Goal: Task Accomplishment & Management: Manage account settings

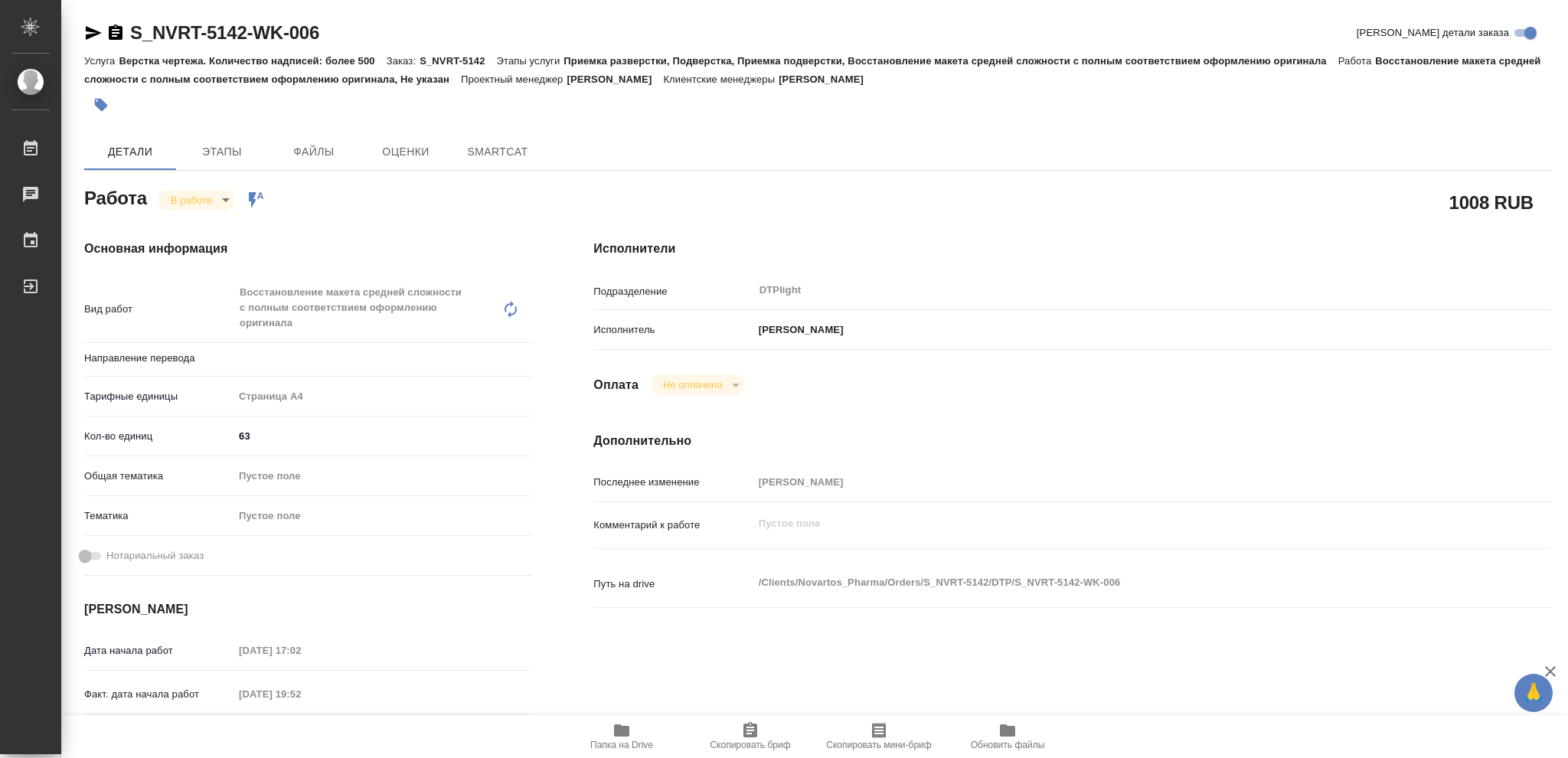
type textarea "x"
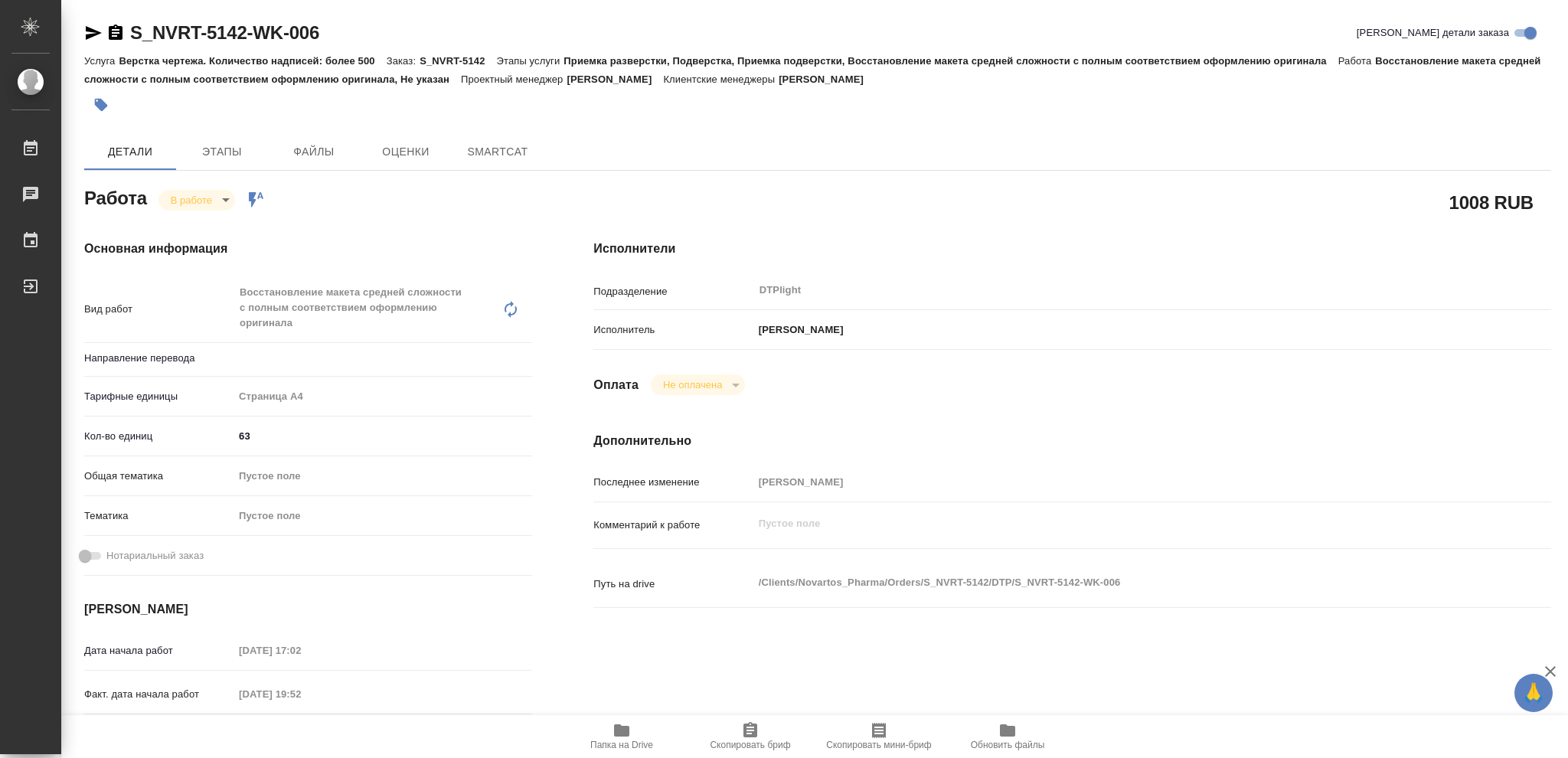
type textarea "x"
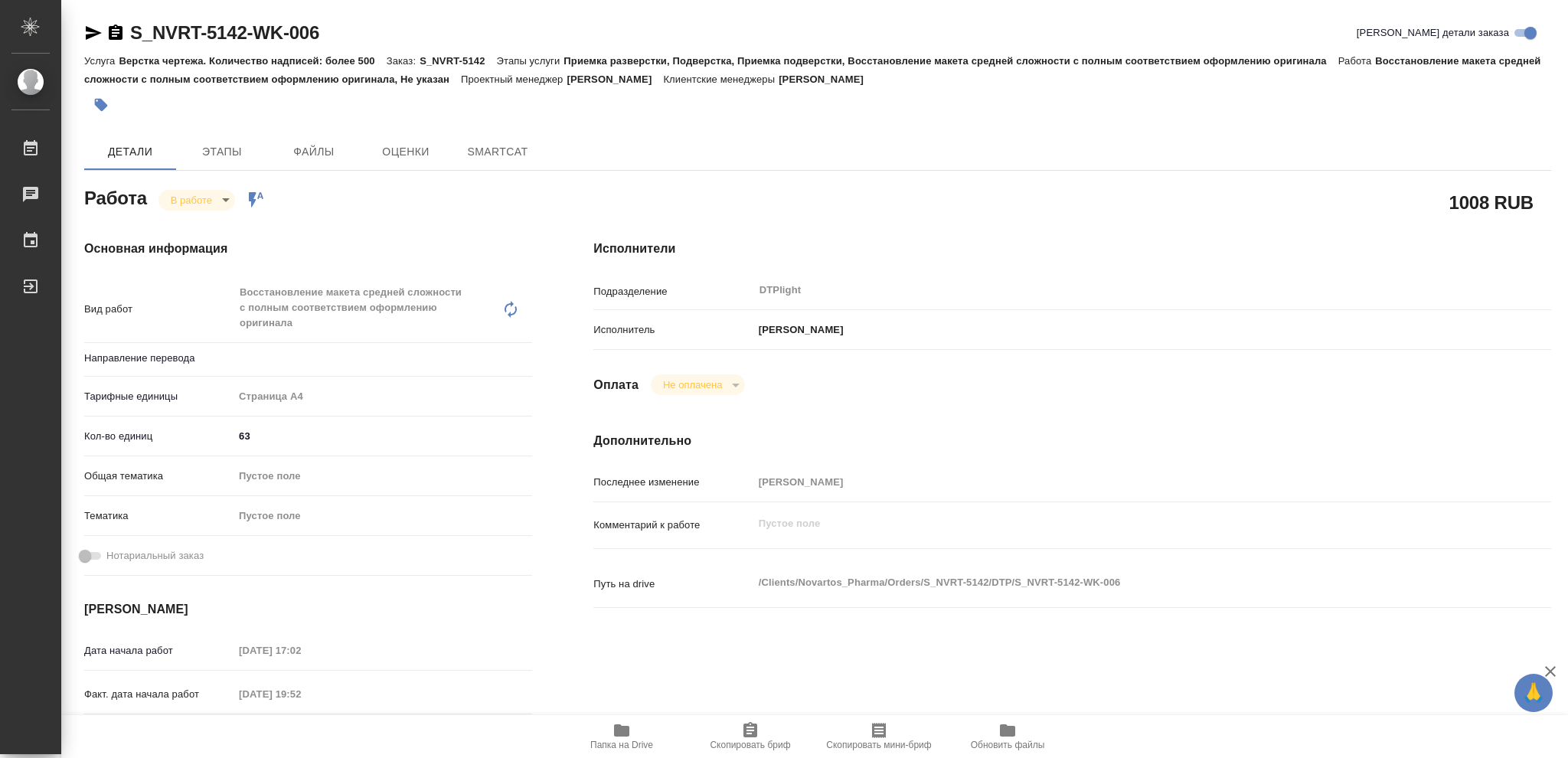
type textarea "x"
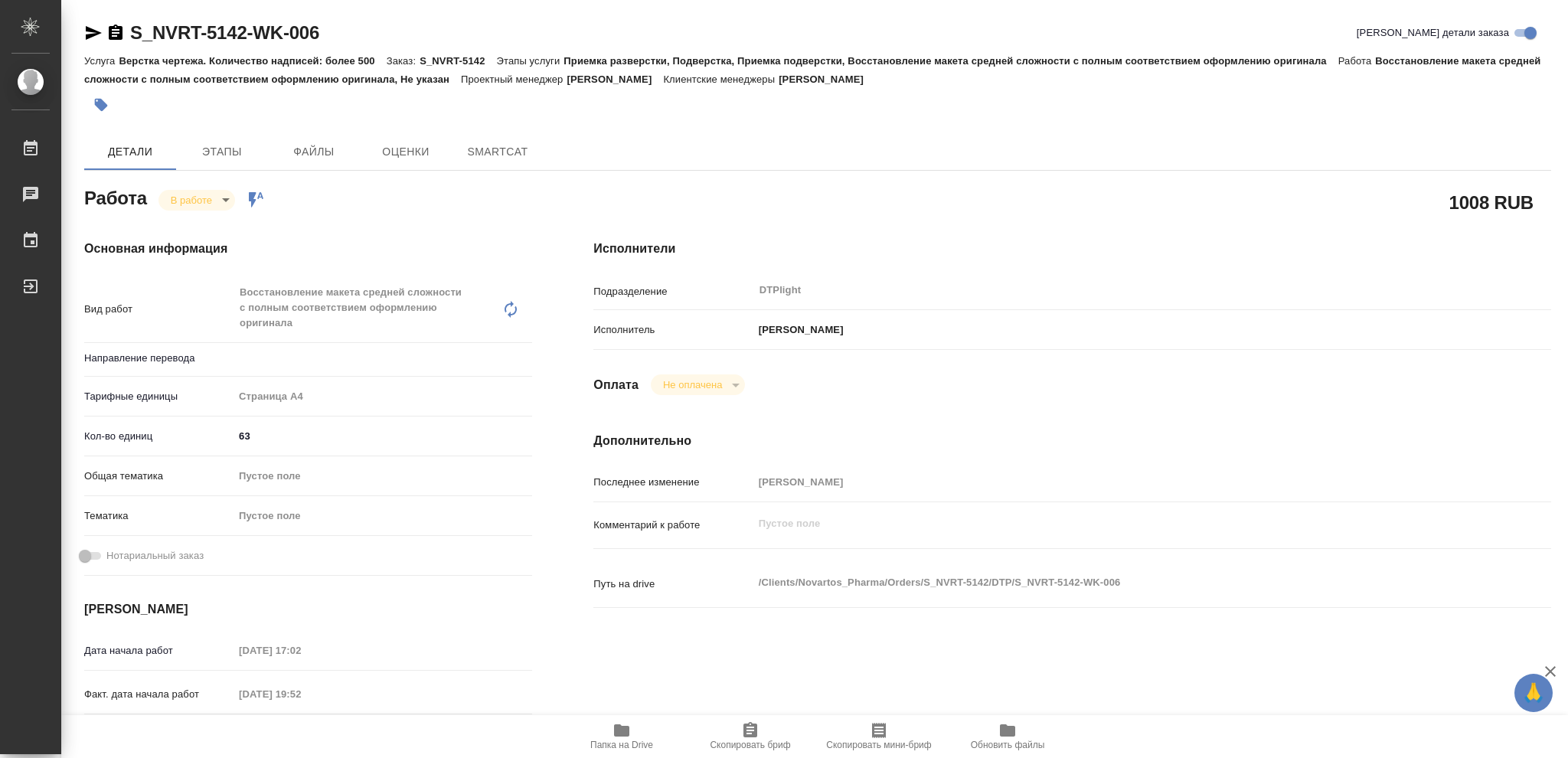
type textarea "x"
type input "Не указан"
type textarea "x"
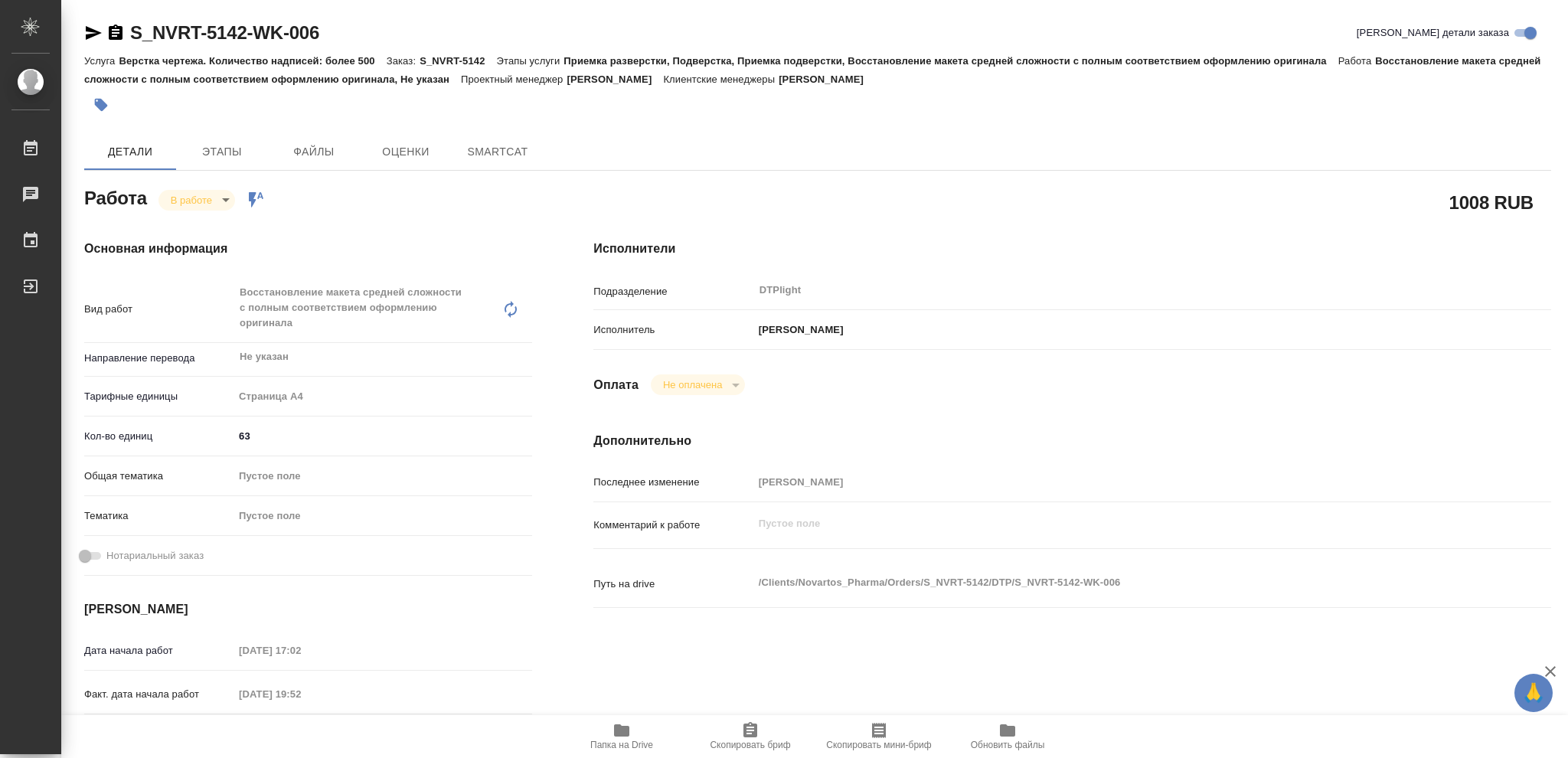
type textarea "x"
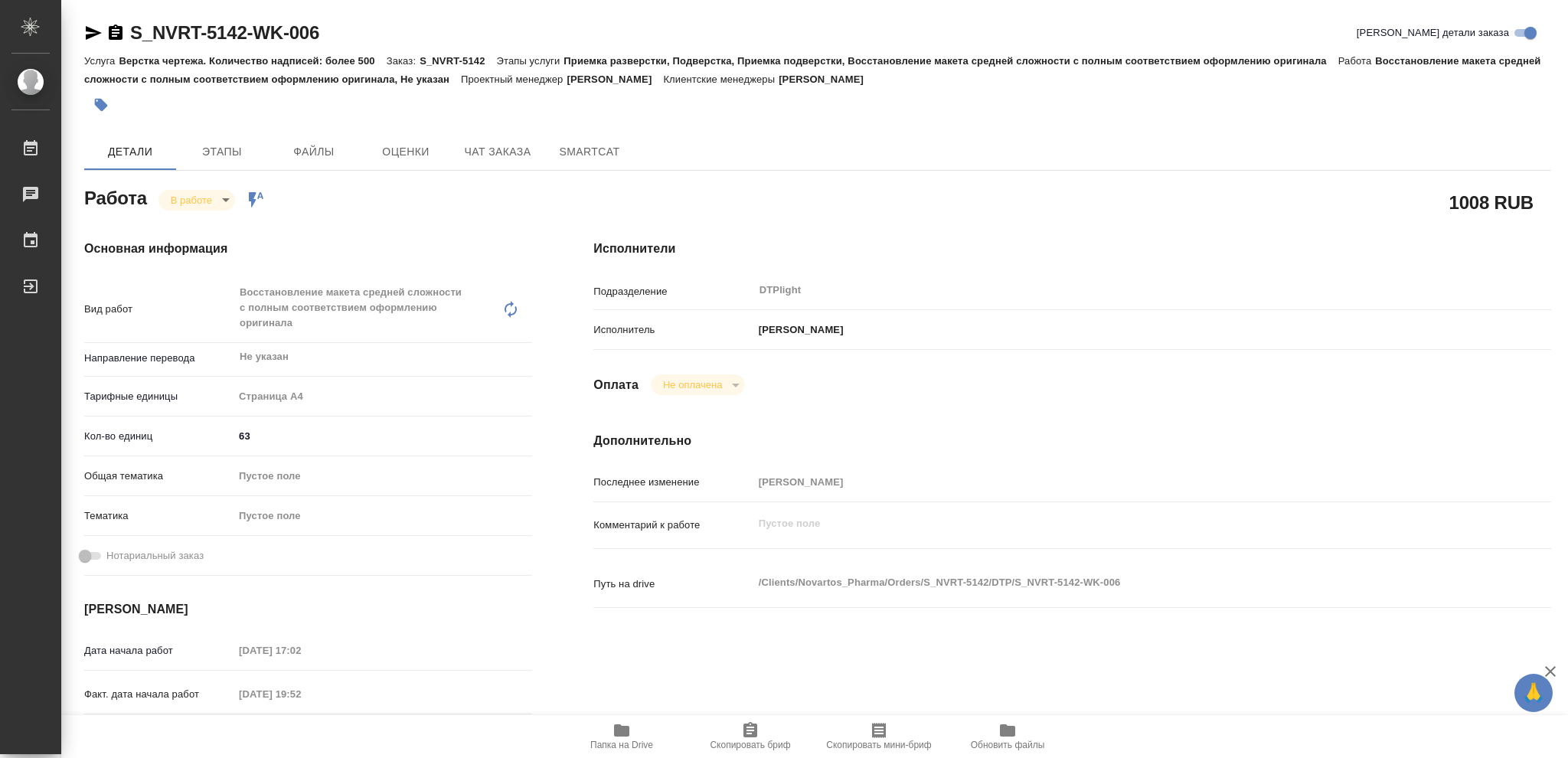
type textarea "x"
click at [618, 730] on icon "button" at bounding box center [621, 730] width 15 height 13
type textarea "x"
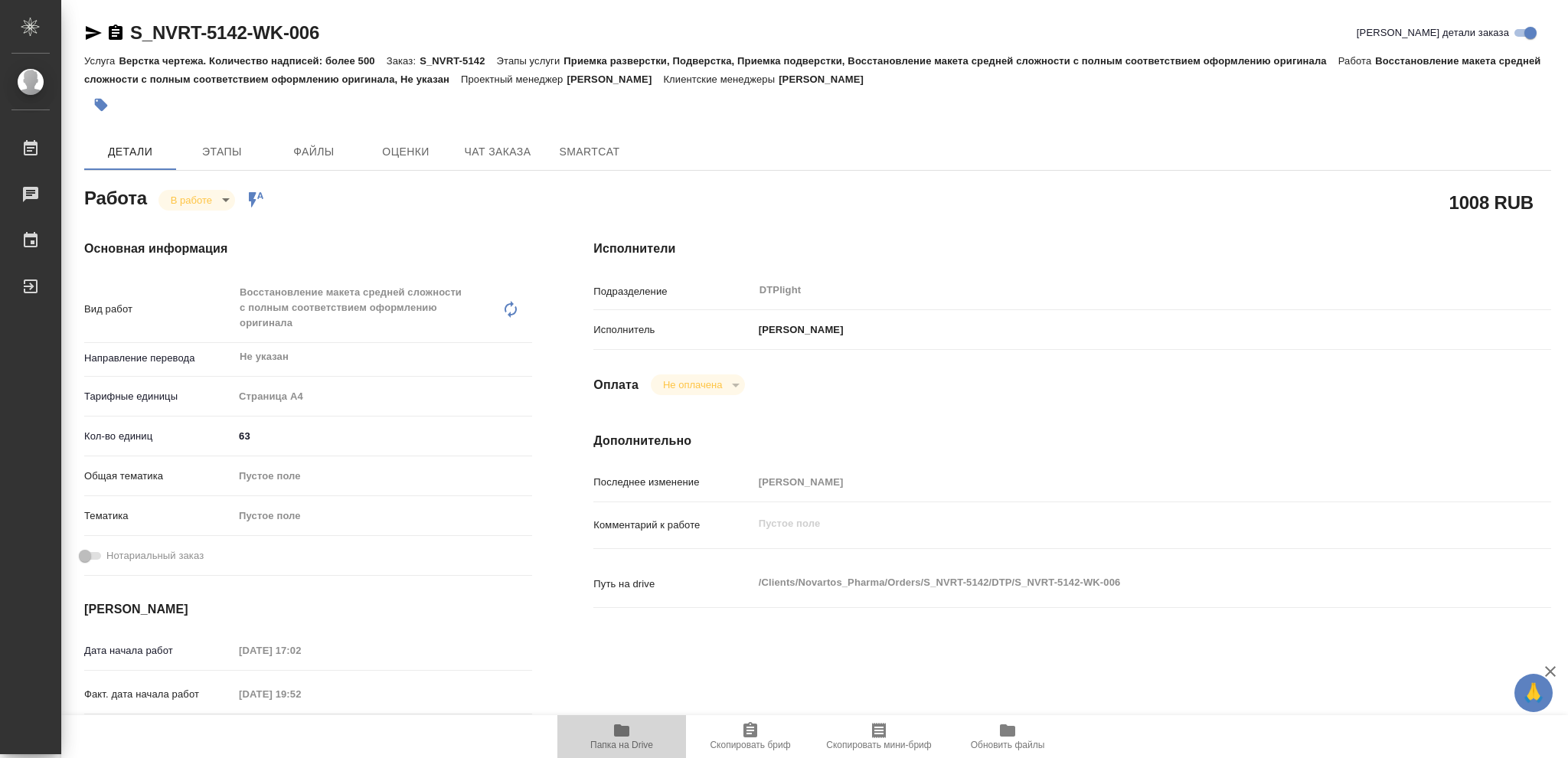
type textarea "x"
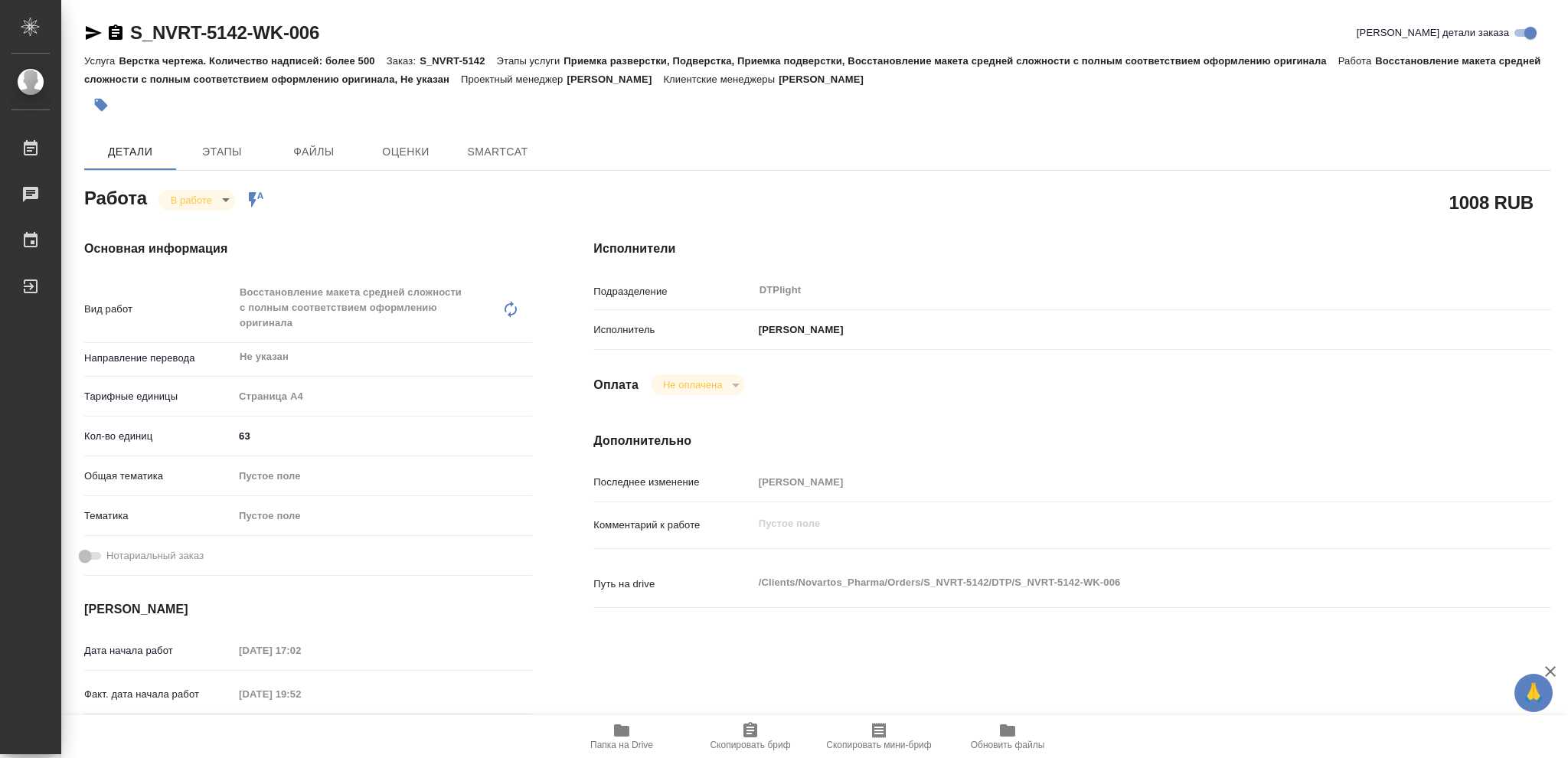
type textarea "x"
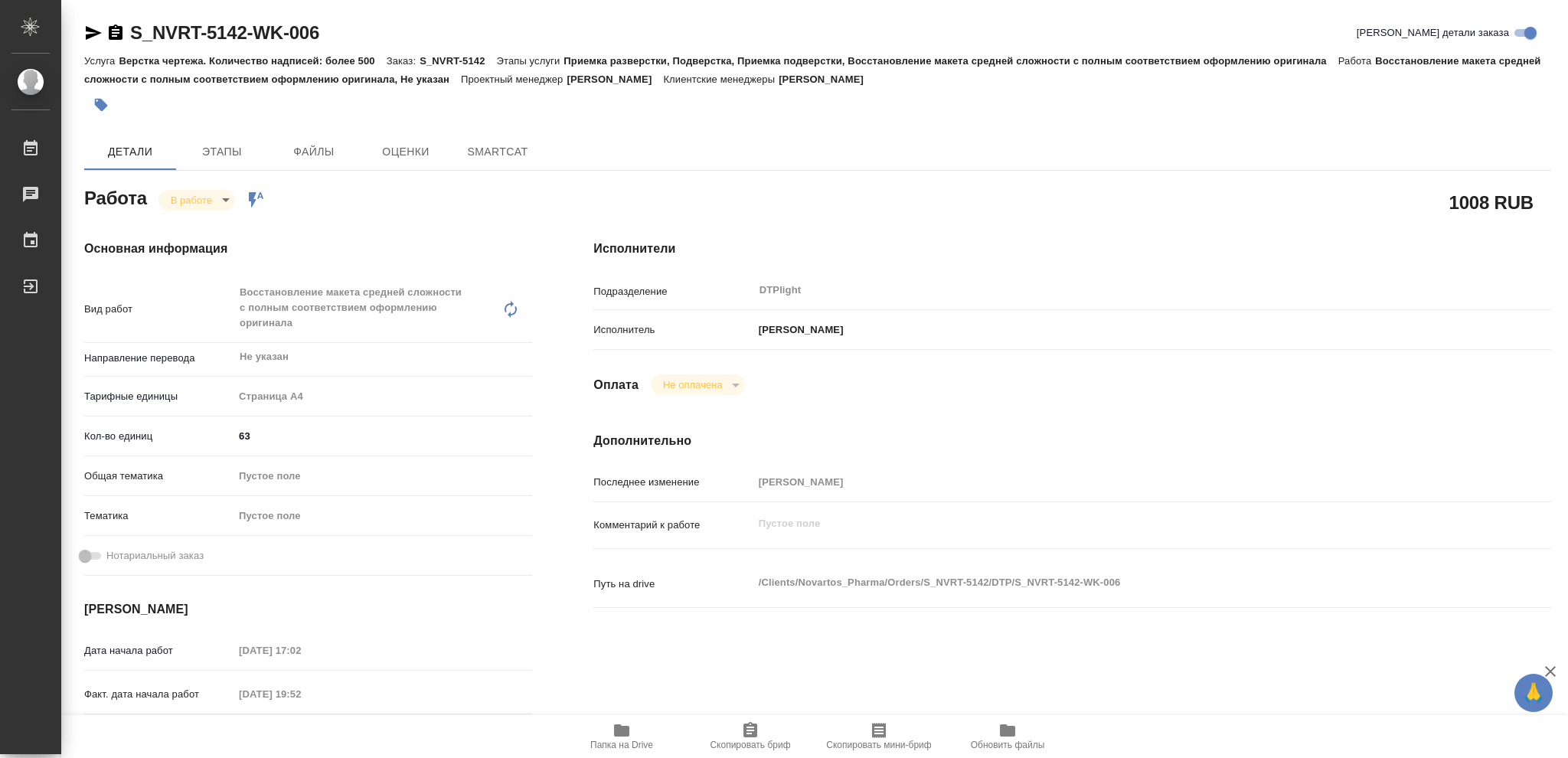
type textarea "x"
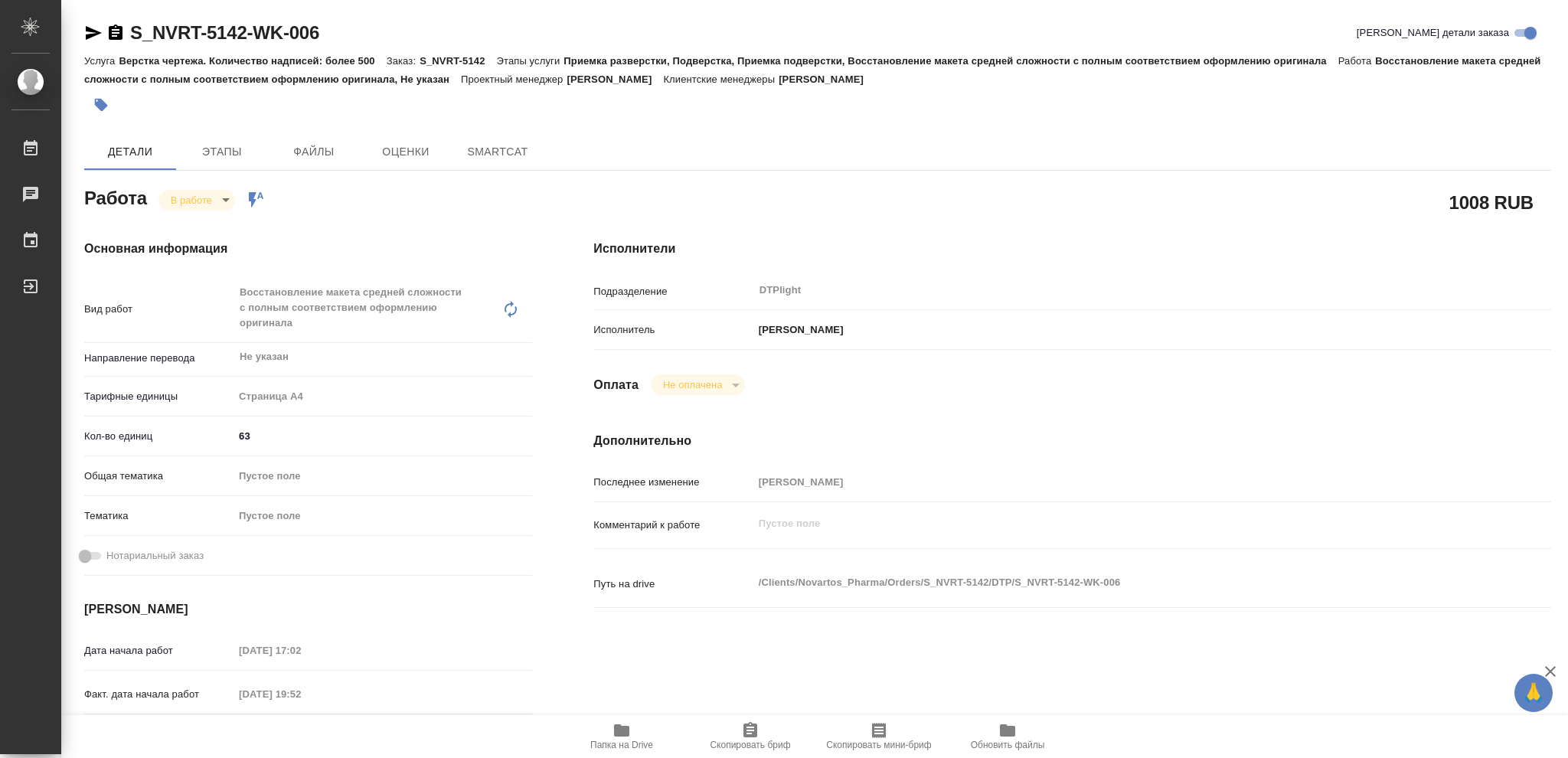
type textarea "x"
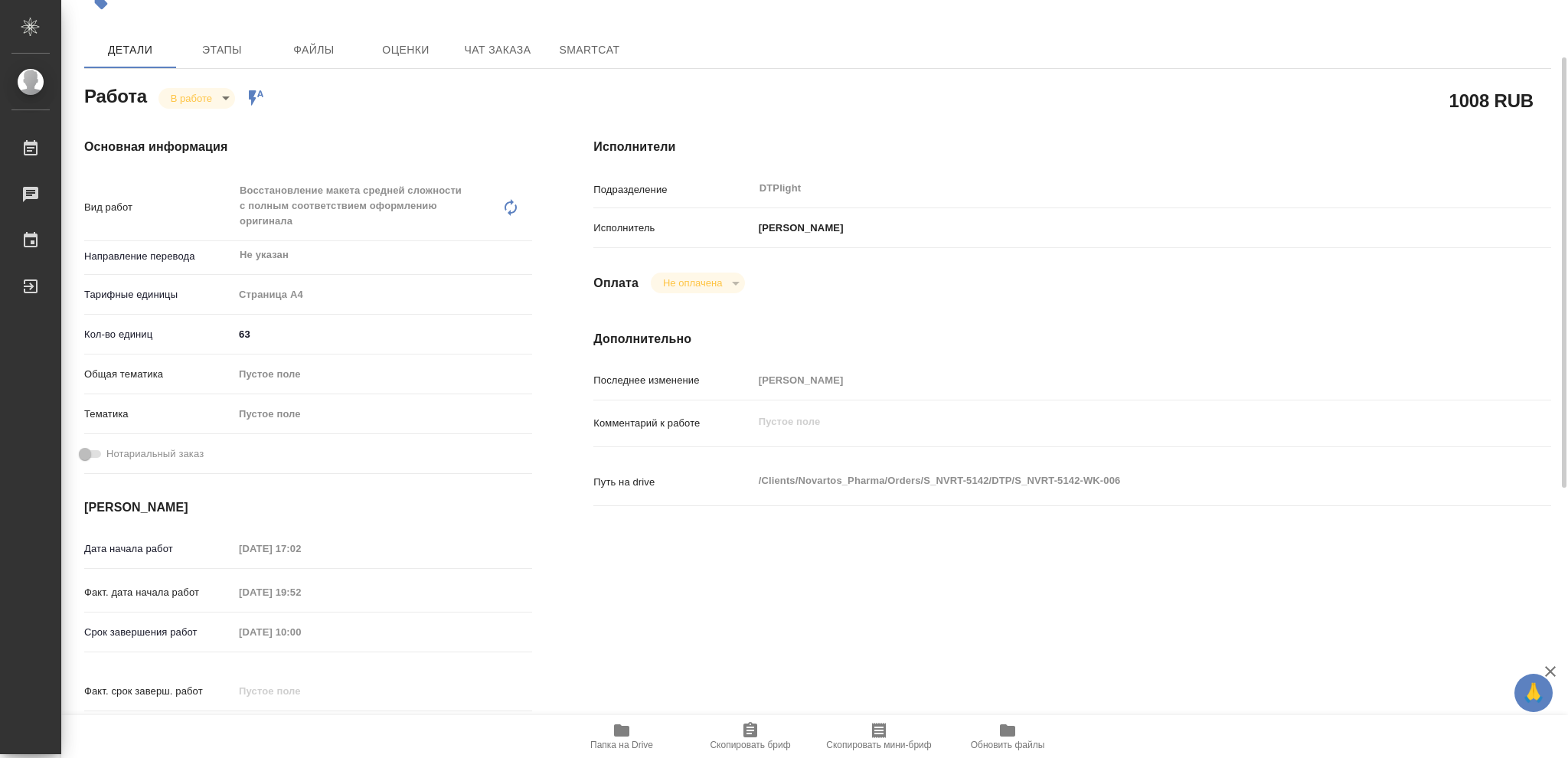
type textarea "x"
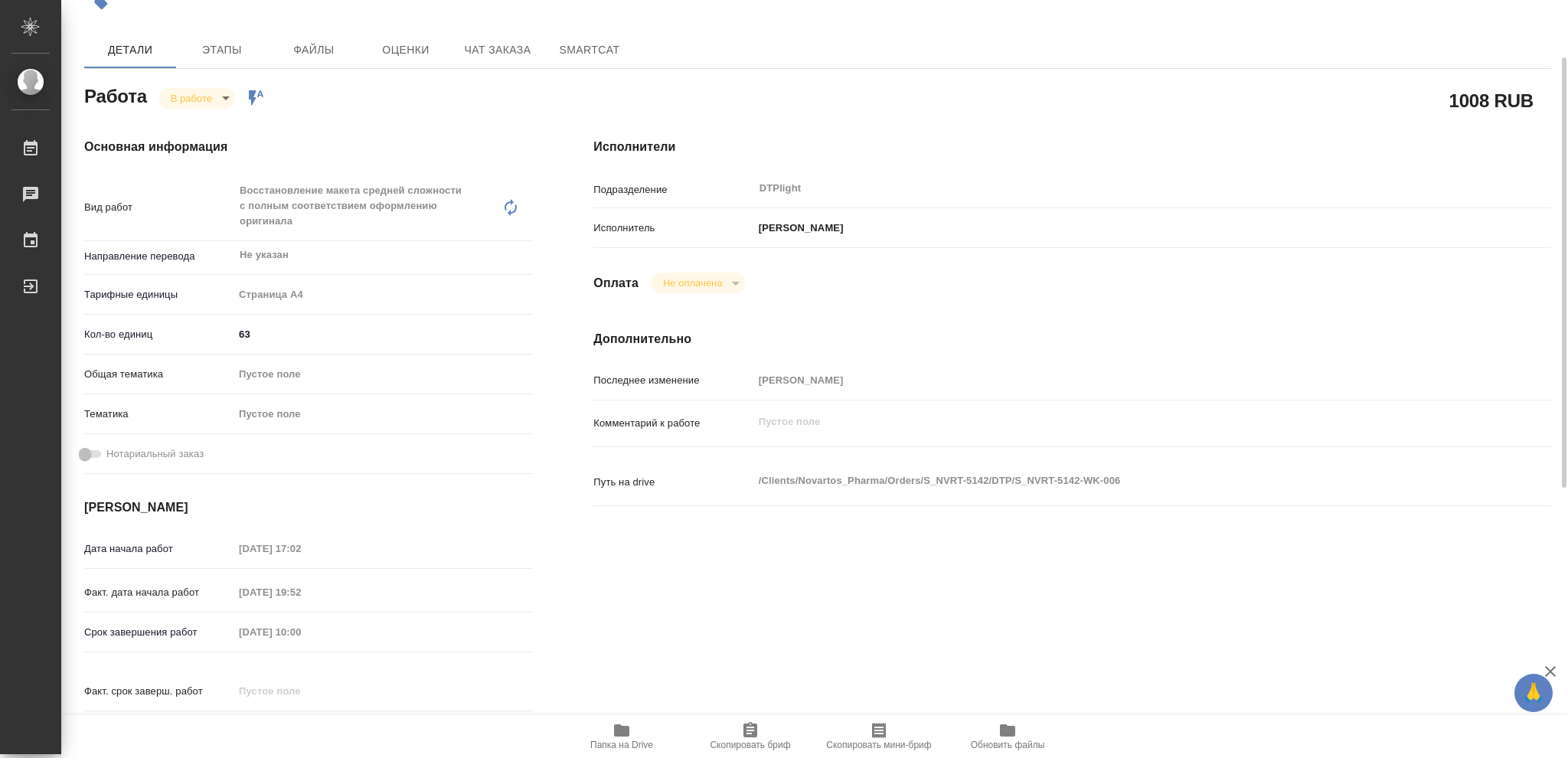
type textarea "x"
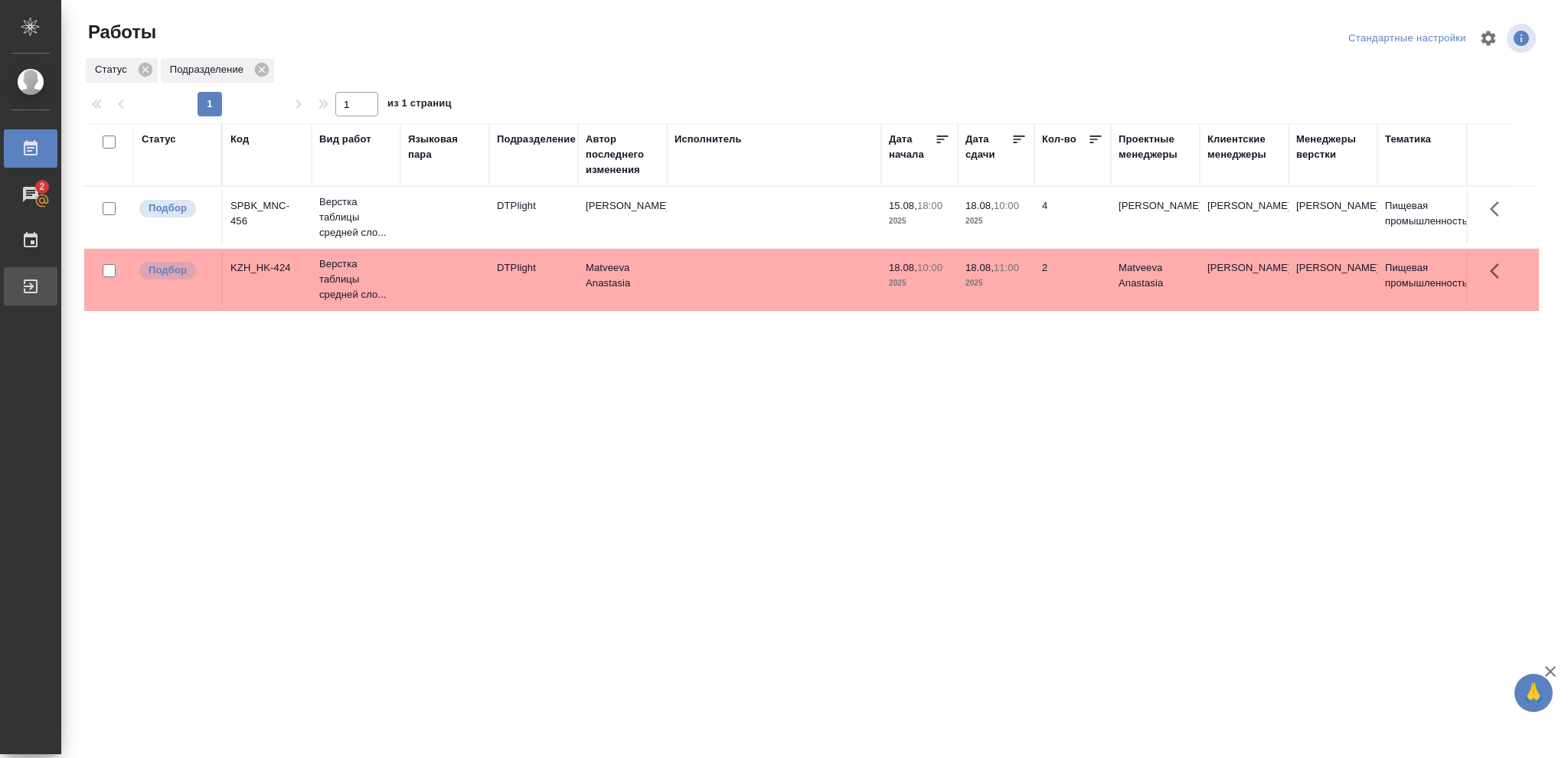
click at [31, 285] on div "Выйти" at bounding box center [12, 286] width 38 height 23
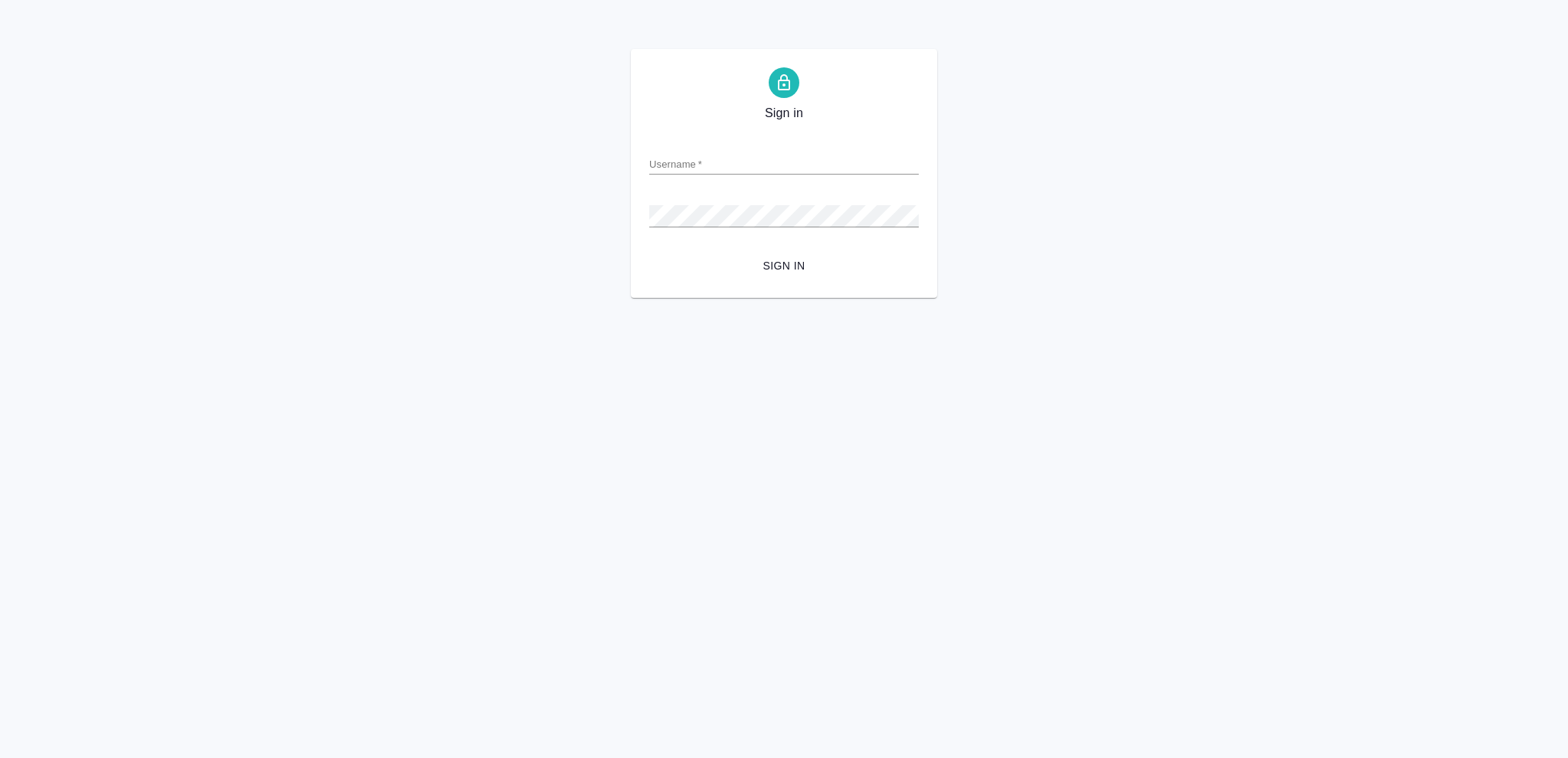
click at [688, 160] on input "Username   *" at bounding box center [784, 164] width 270 height 22
type input "o.vasileva@awatera.com"
click at [787, 269] on span "Sign in" at bounding box center [784, 265] width 245 height 19
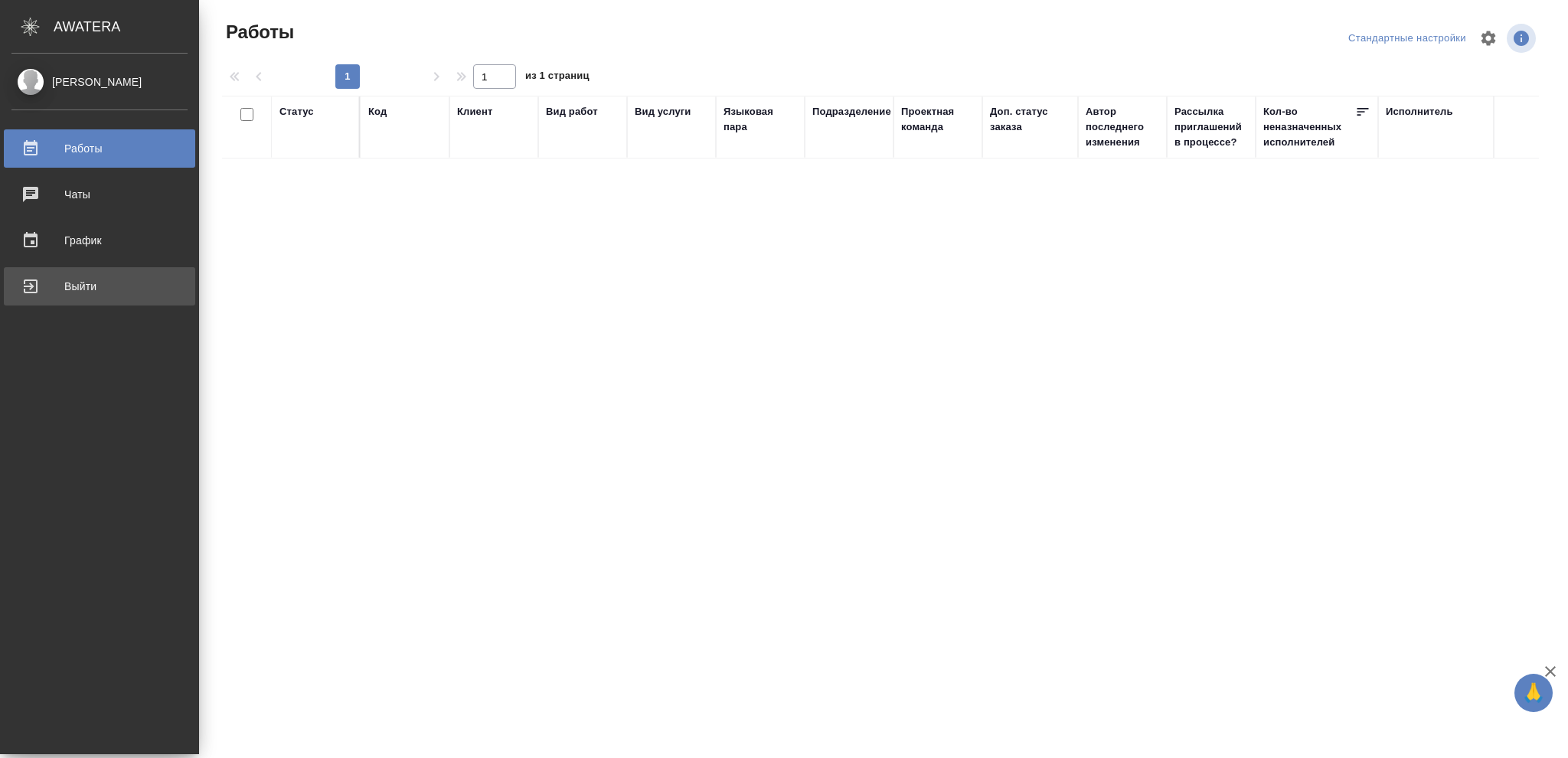
click at [69, 287] on div "Выйти" at bounding box center [99, 286] width 176 height 23
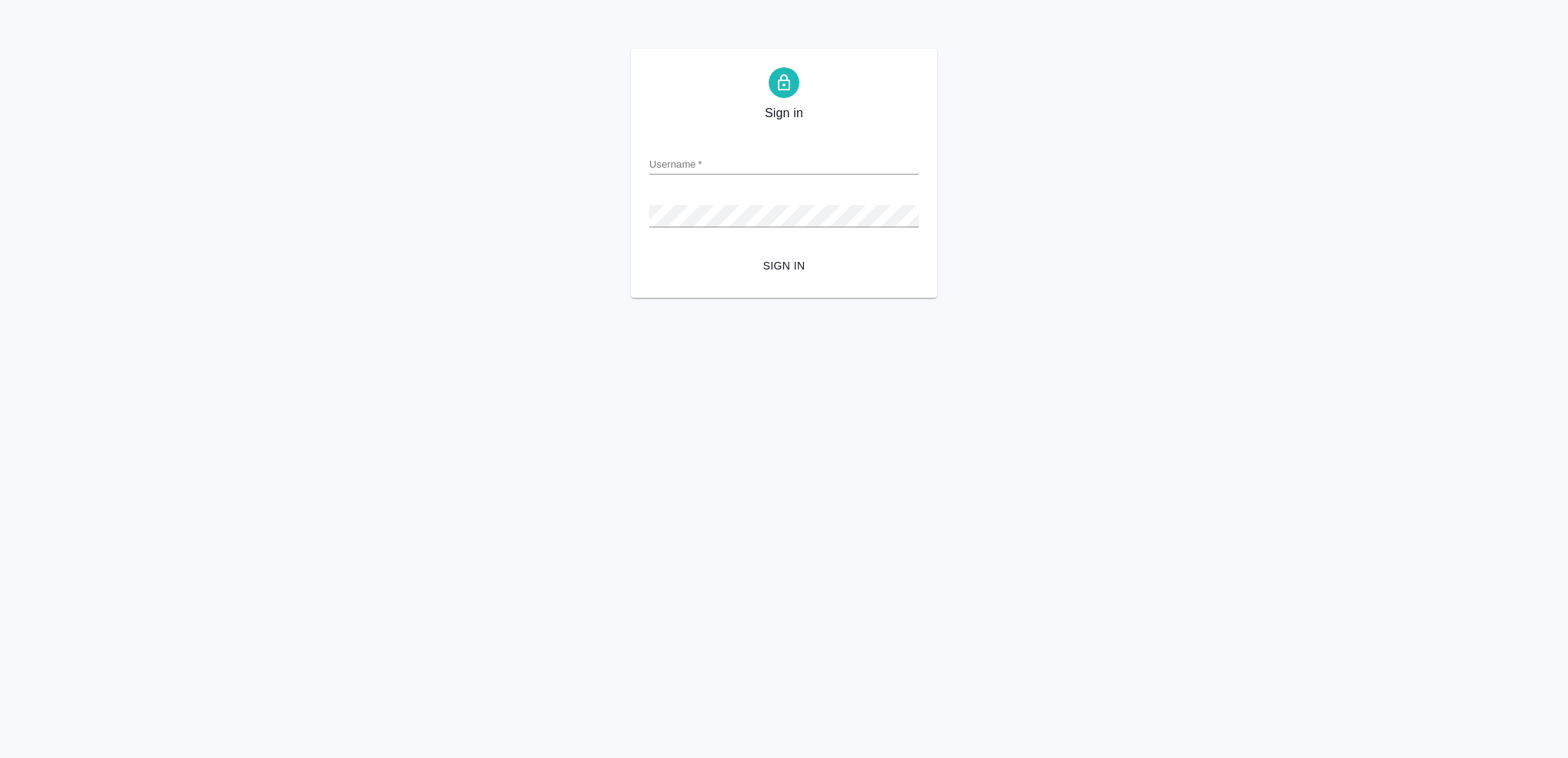
click at [669, 158] on input "Username   *" at bounding box center [784, 164] width 270 height 22
type input "[EMAIL_ADDRESS][DOMAIN_NAME]"
click at [799, 267] on span "Sign in" at bounding box center [784, 265] width 245 height 19
